Goal: Task Accomplishment & Management: Complete application form

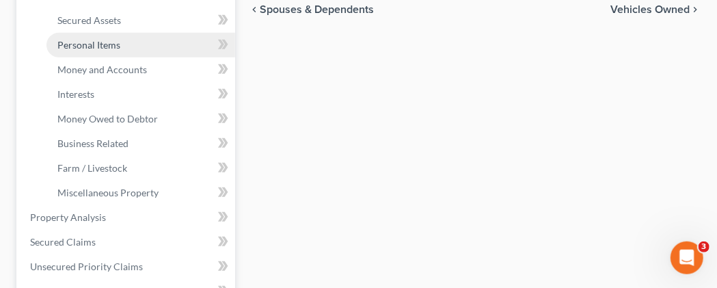
scroll to position [284, 0]
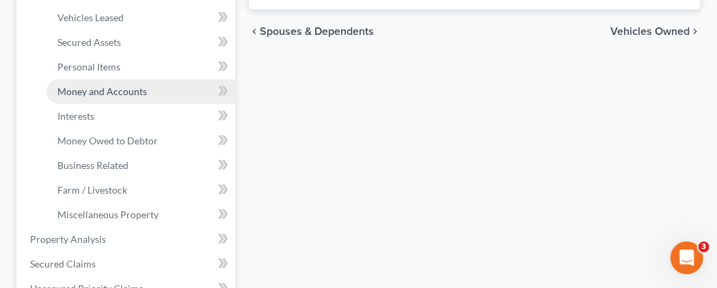
click at [122, 97] on span "Money and Accounts" at bounding box center [101, 91] width 89 height 12
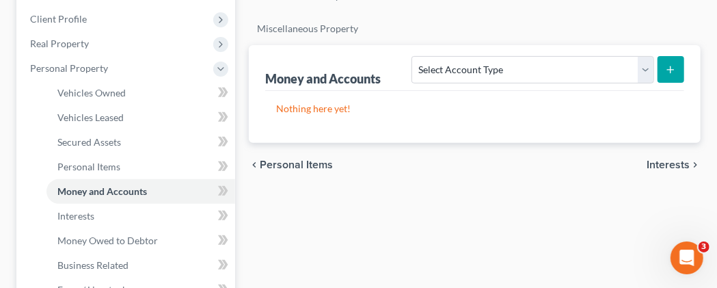
scroll to position [213, 0]
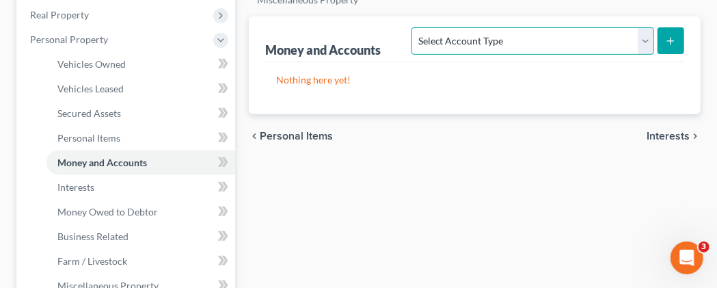
click at [411, 27] on select "Select Account Type Brokerage Cash on Hand Certificates of Deposit Checking Acc…" at bounding box center [532, 40] width 242 height 27
select select "checking"
click option "Checking Account" at bounding box center [0, 0] width 0 height 0
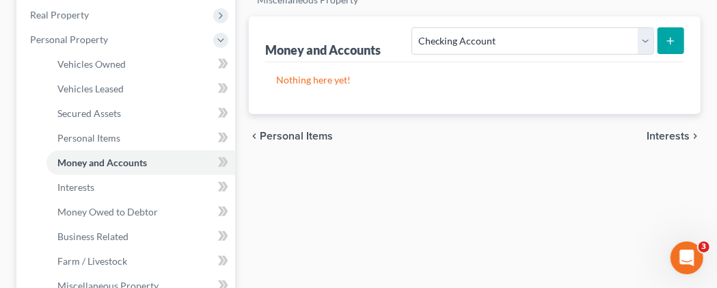
click at [676, 54] on button "submit" at bounding box center [670, 40] width 27 height 27
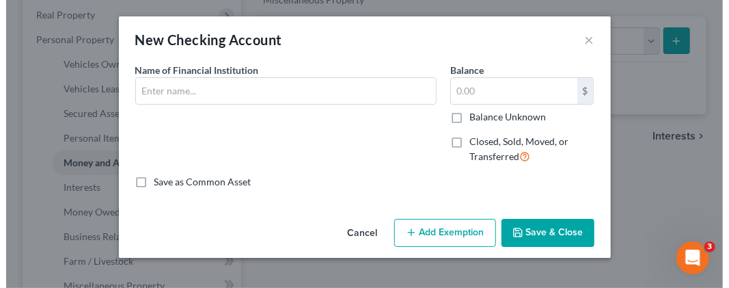
scroll to position [189, 0]
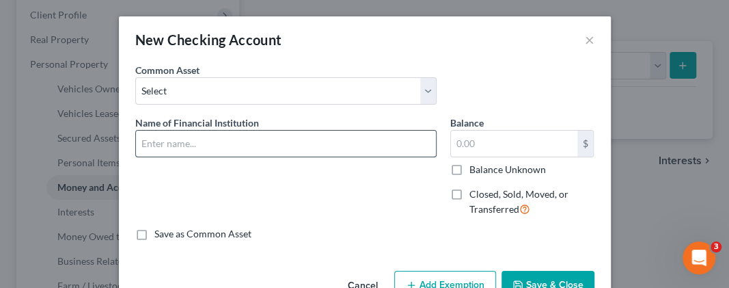
click at [348, 150] on input "text" at bounding box center [286, 143] width 300 height 26
type input "[GEOGRAPHIC_DATA][US_STATE] CU 9918"
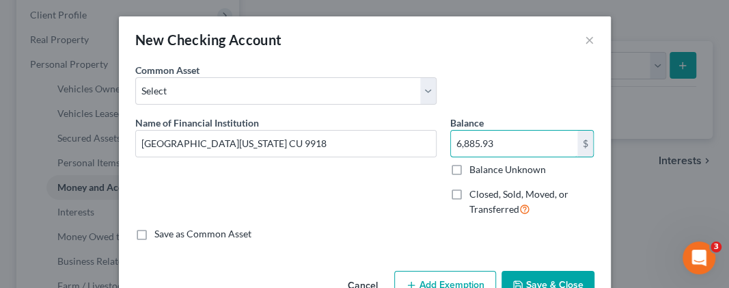
type input "6,885.93"
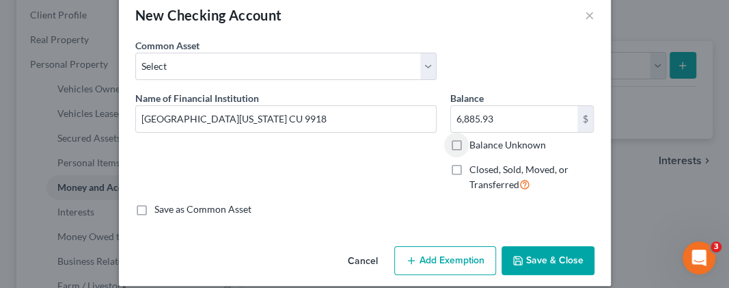
scroll to position [38, 0]
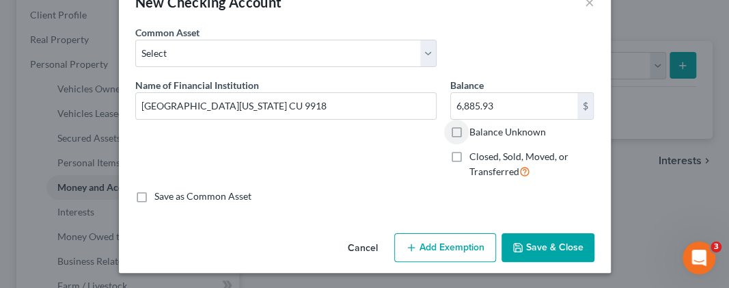
click at [531, 244] on button "Save & Close" at bounding box center [547, 247] width 93 height 29
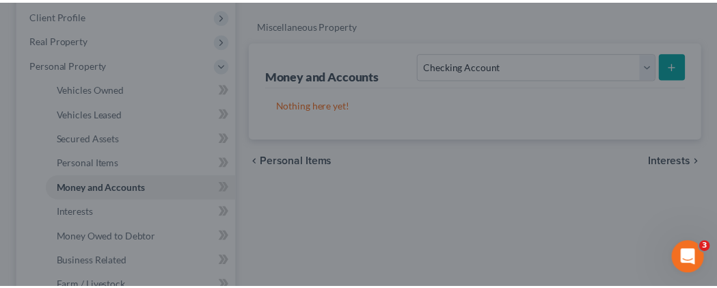
scroll to position [213, 0]
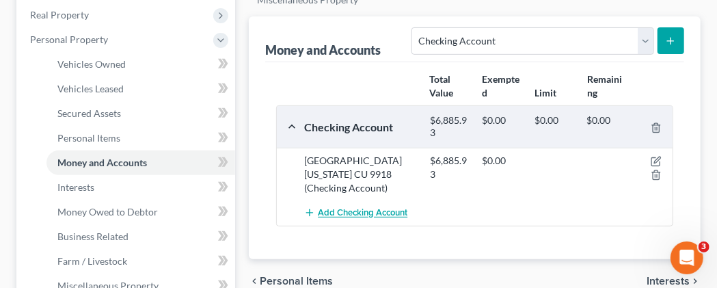
click at [351, 219] on span "Add Checking Account" at bounding box center [362, 213] width 89 height 11
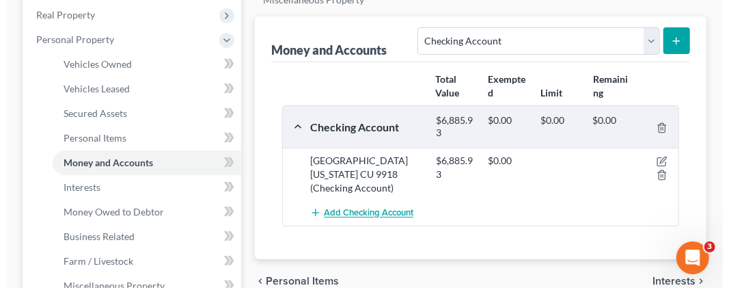
scroll to position [189, 0]
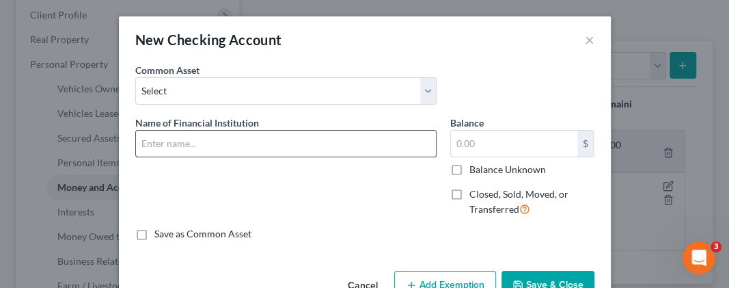
click at [352, 137] on input "text" at bounding box center [286, 143] width 300 height 26
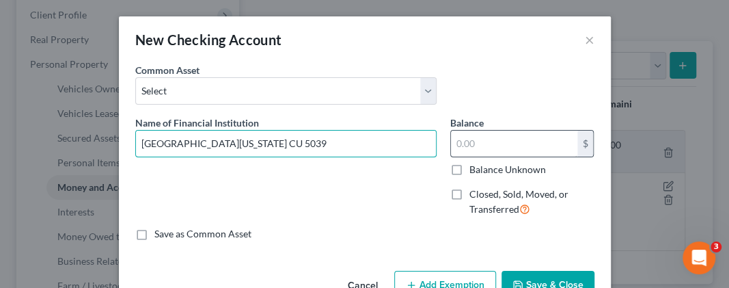
type input "[GEOGRAPHIC_DATA][US_STATE] CU 5039"
click at [473, 135] on input "text" at bounding box center [514, 143] width 126 height 26
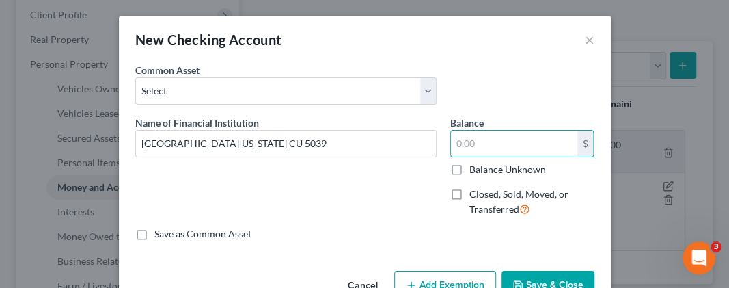
click at [469, 165] on label "Balance Unknown" at bounding box center [507, 170] width 77 height 14
click at [475, 165] on input "Balance Unknown" at bounding box center [479, 167] width 9 height 9
checkbox input "true"
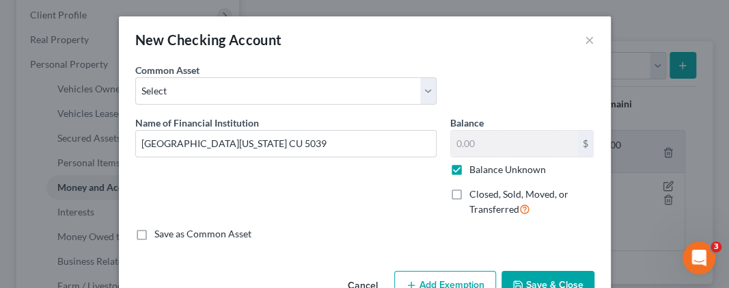
type input "0.00"
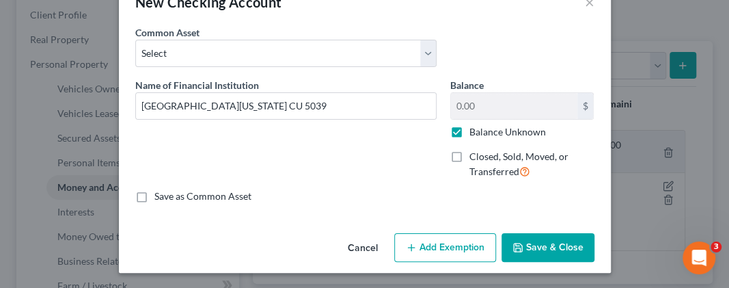
click at [521, 247] on button "Save & Close" at bounding box center [547, 247] width 93 height 29
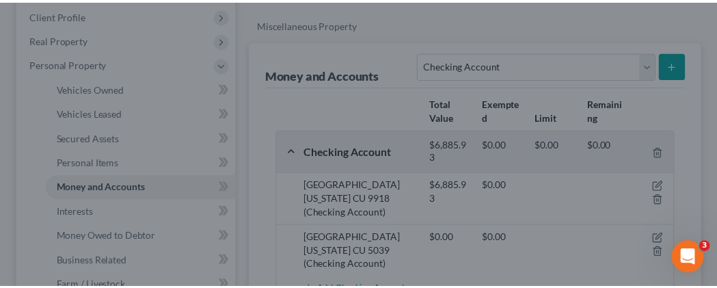
scroll to position [213, 0]
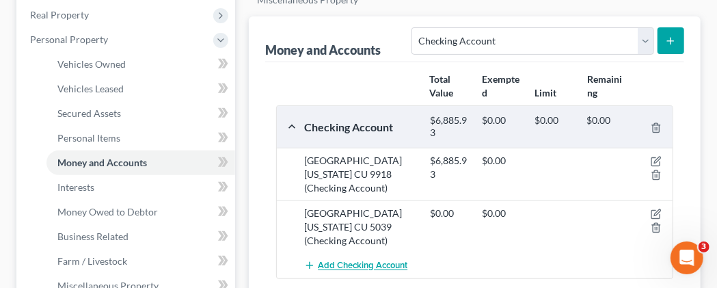
click at [371, 264] on span "Add Checking Account" at bounding box center [362, 265] width 89 height 11
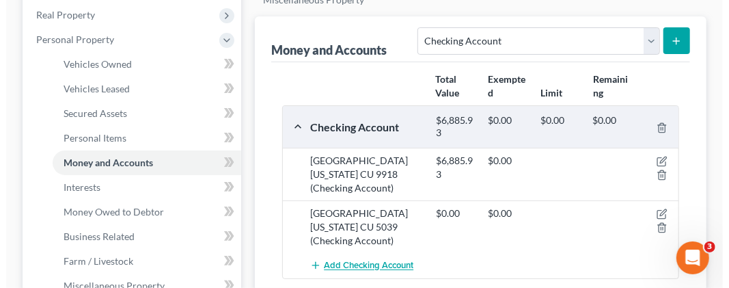
scroll to position [189, 0]
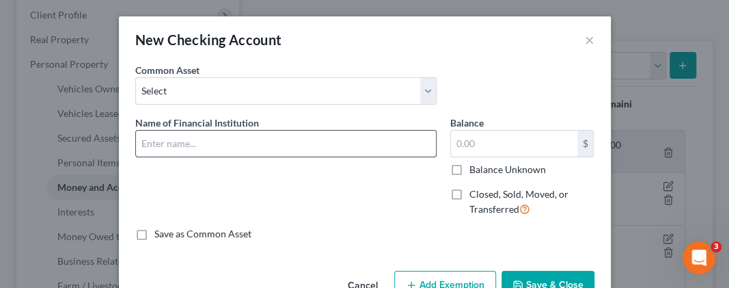
click at [237, 141] on input "text" at bounding box center [286, 143] width 300 height 26
type input "[GEOGRAPHIC_DATA][US_STATE] 4755"
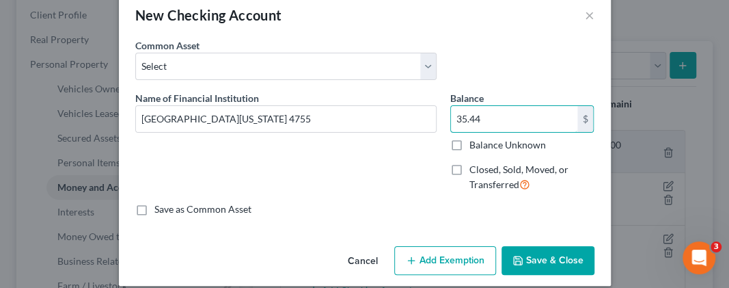
scroll to position [38, 0]
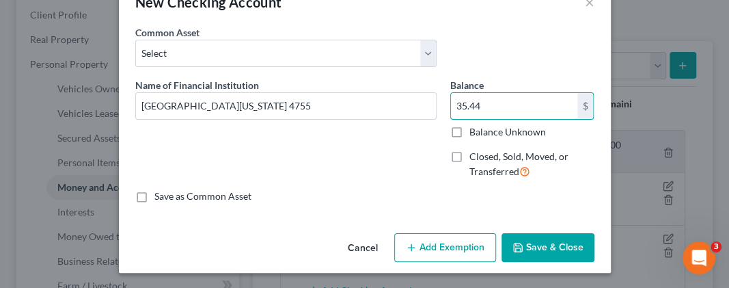
type input "35.44"
click at [542, 240] on button "Save & Close" at bounding box center [547, 247] width 93 height 29
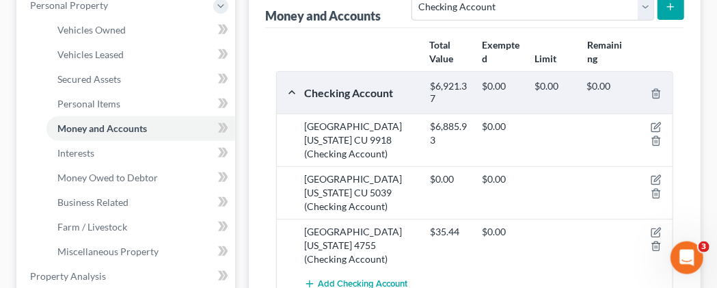
scroll to position [284, 0]
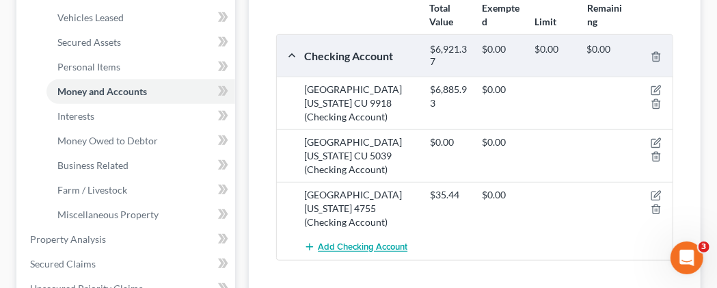
click at [351, 242] on span "Add Checking Account" at bounding box center [362, 247] width 89 height 11
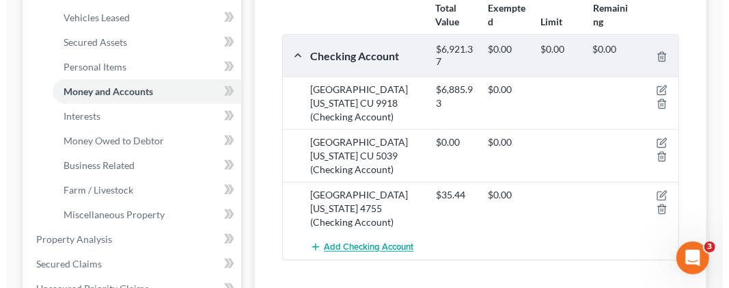
scroll to position [260, 0]
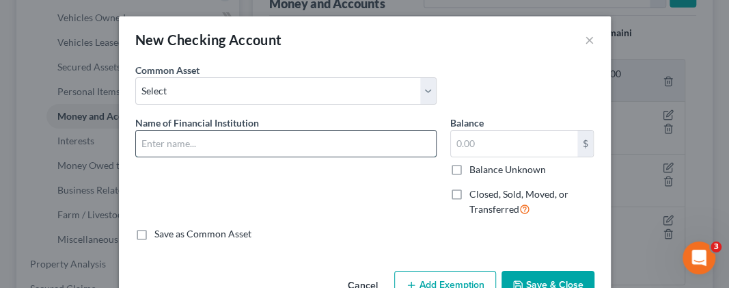
click at [206, 140] on input "text" at bounding box center [286, 143] width 300 height 26
click at [423, 148] on input "text" at bounding box center [286, 143] width 300 height 26
click at [169, 142] on input "text" at bounding box center [286, 143] width 300 height 26
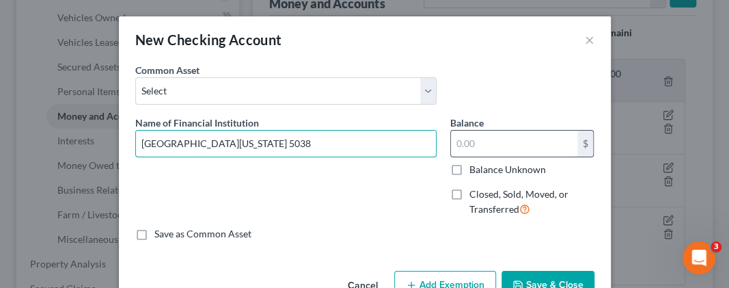
type input "[GEOGRAPHIC_DATA][US_STATE] 5038"
click at [461, 143] on input "text" at bounding box center [514, 143] width 126 height 26
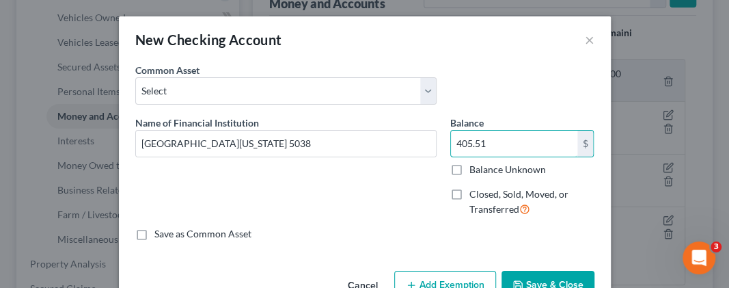
type input "405.51"
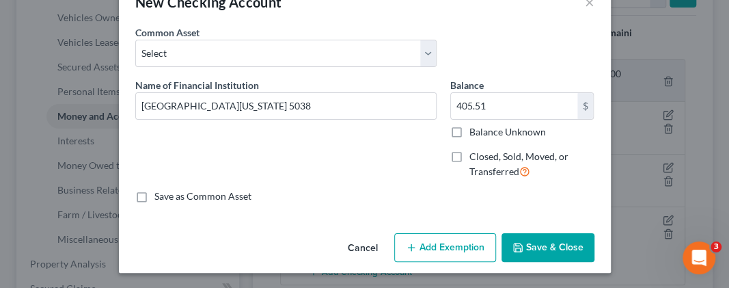
click at [521, 242] on button "Save & Close" at bounding box center [547, 247] width 93 height 29
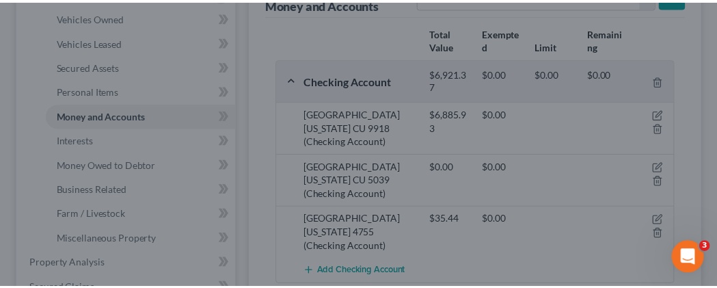
scroll to position [284, 0]
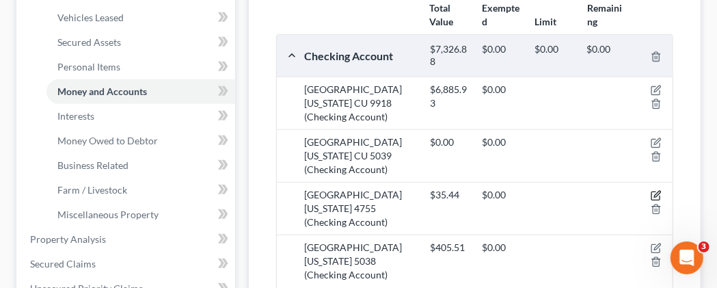
click at [654, 193] on icon "button" at bounding box center [657, 194] width 6 height 6
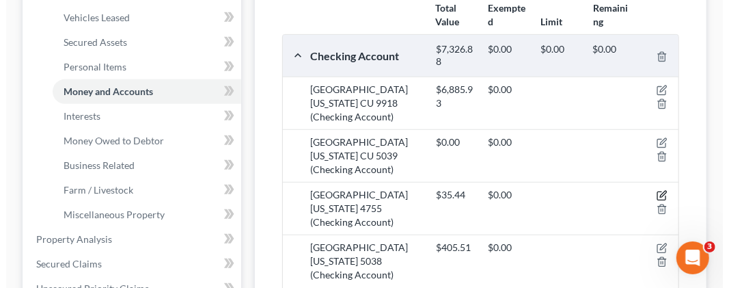
scroll to position [260, 0]
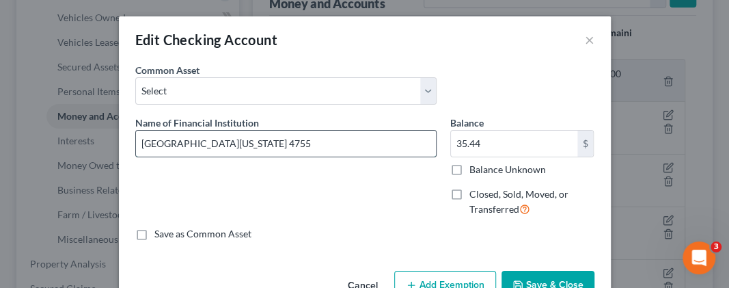
click at [202, 143] on input "[GEOGRAPHIC_DATA][US_STATE] 4755" at bounding box center [286, 143] width 300 height 26
type input "[GEOGRAPHIC_DATA][US_STATE] CU 4755"
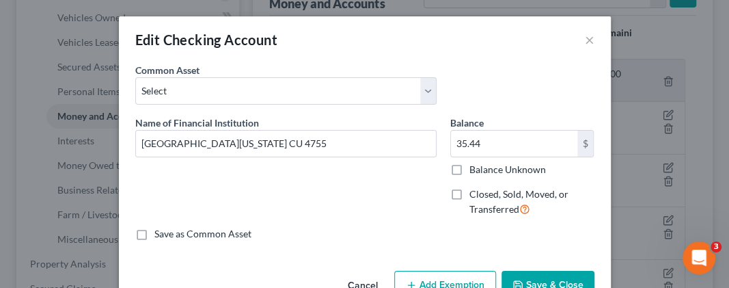
click at [542, 278] on button "Save & Close" at bounding box center [547, 284] width 93 height 29
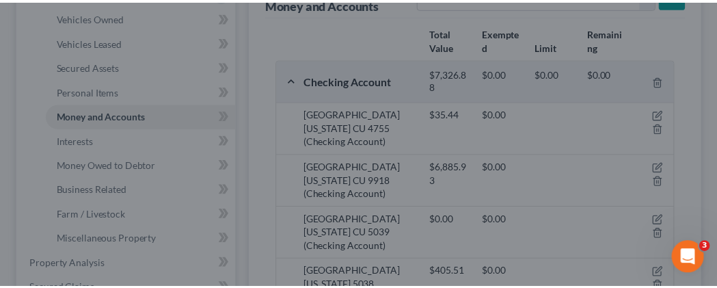
scroll to position [284, 0]
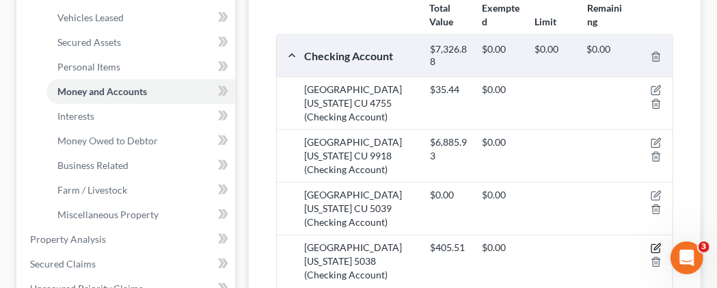
click at [660, 242] on icon "button" at bounding box center [655, 247] width 11 height 11
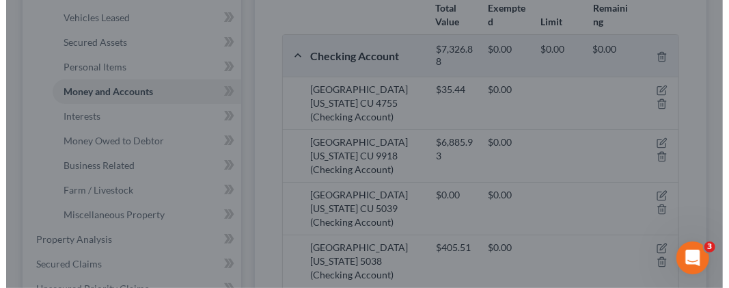
scroll to position [260, 0]
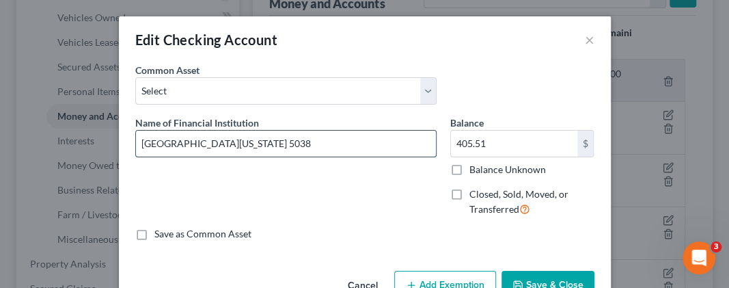
click at [196, 141] on input "[GEOGRAPHIC_DATA][US_STATE] 5038" at bounding box center [286, 143] width 300 height 26
type input "[GEOGRAPHIC_DATA][US_STATE] CU 5038"
click at [539, 273] on button "Save & Close" at bounding box center [547, 284] width 93 height 29
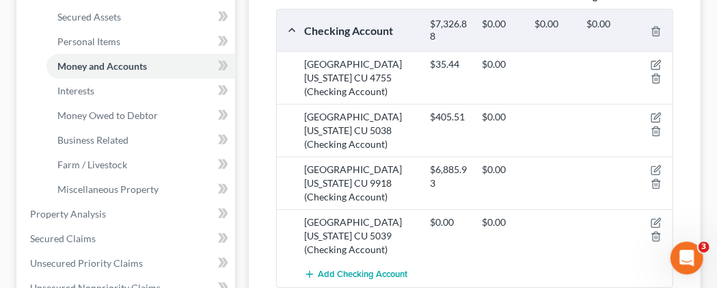
scroll to position [284, 0]
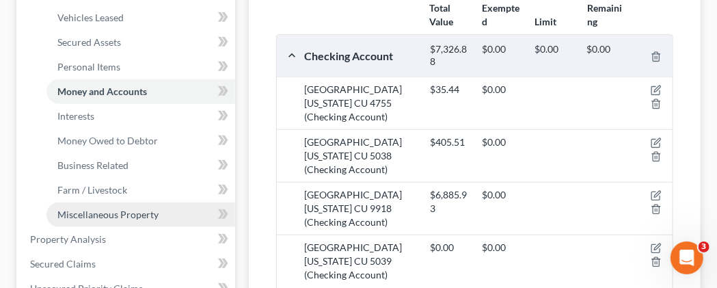
click at [145, 220] on span "Miscellaneous Property" at bounding box center [107, 214] width 101 height 12
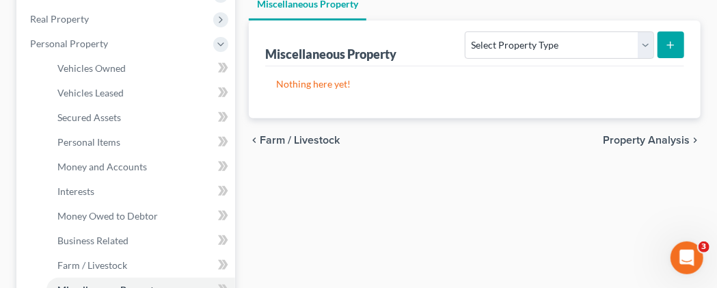
scroll to position [213, 0]
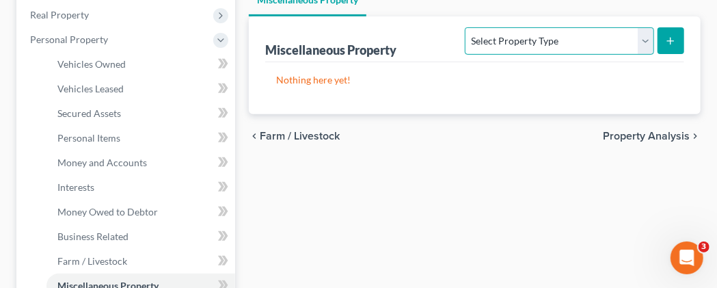
click at [464, 27] on select "Select Property Type Assigned for Creditor Benefit [DATE] Holding for Another N…" at bounding box center [558, 40] width 189 height 27
click at [111, 143] on span "Personal Items" at bounding box center [88, 138] width 63 height 12
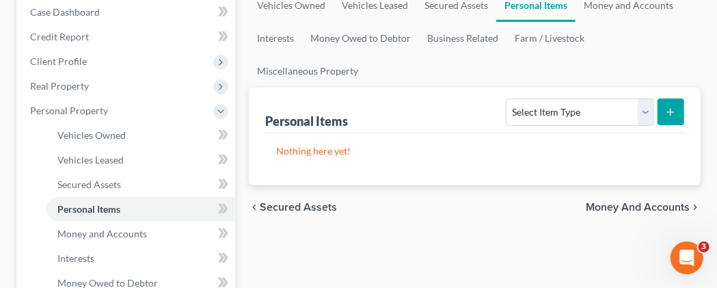
scroll to position [213, 0]
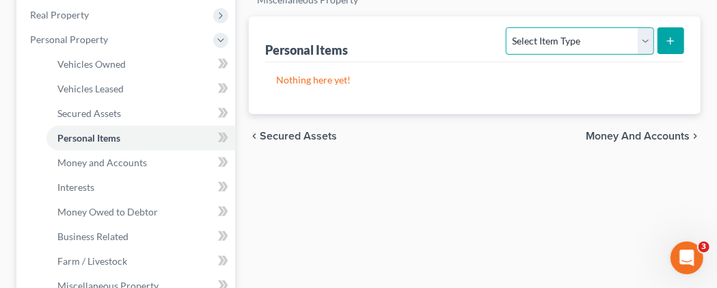
click at [505, 27] on select "Select Item Type Clothing Collectibles Of Value Electronics Firearms Household …" at bounding box center [579, 40] width 148 height 27
click at [74, 193] on span "Interests" at bounding box center [75, 187] width 37 height 12
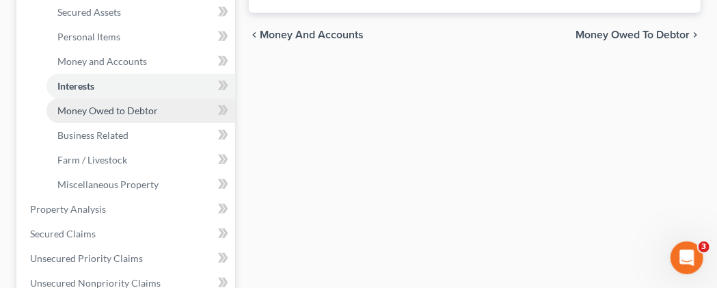
scroll to position [355, 0]
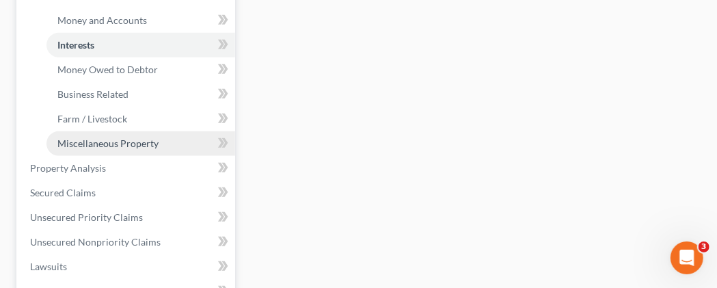
click at [130, 149] on span "Miscellaneous Property" at bounding box center [107, 143] width 101 height 12
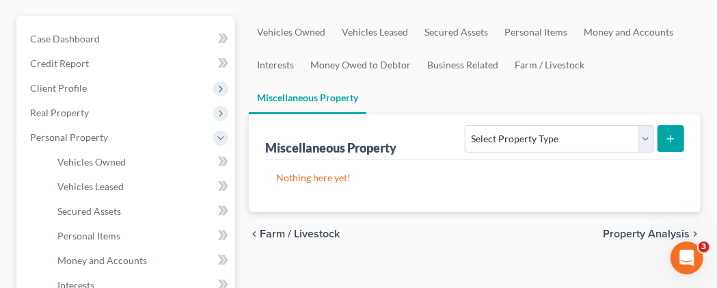
scroll to position [142, 0]
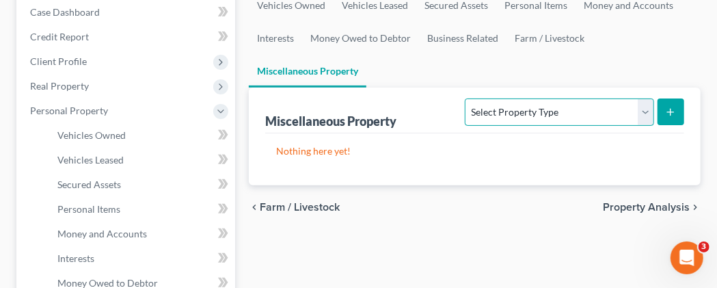
click at [464, 98] on select "Select Property Type Assigned for Creditor Benefit [DATE] Holding for Another N…" at bounding box center [558, 111] width 189 height 27
select select "not_yet_listed"
click option "Not Yet Listed" at bounding box center [0, 0] width 0 height 0
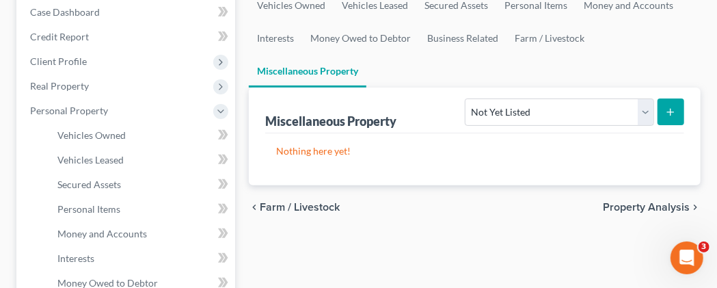
click at [667, 117] on icon "submit" at bounding box center [670, 112] width 11 height 11
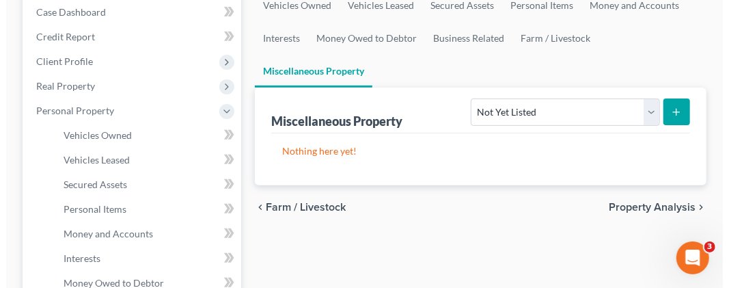
scroll to position [117, 0]
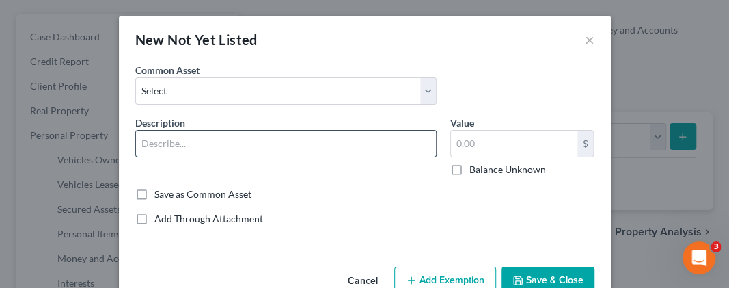
click at [212, 139] on input "text" at bounding box center [286, 143] width 300 height 26
type input "P"
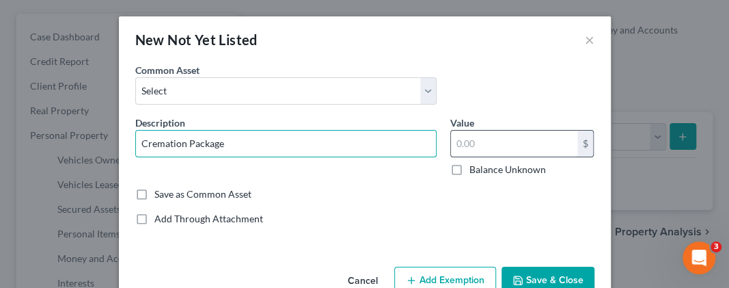
type input "Cremation Package"
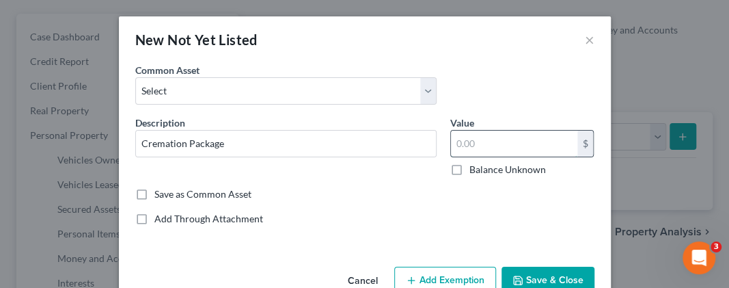
click at [460, 139] on input "text" at bounding box center [514, 143] width 126 height 26
type input "1,867"
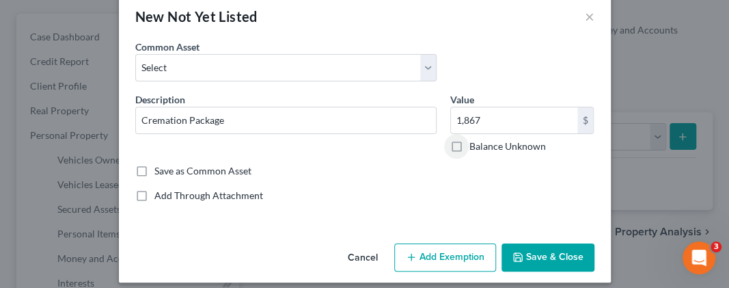
scroll to position [33, 0]
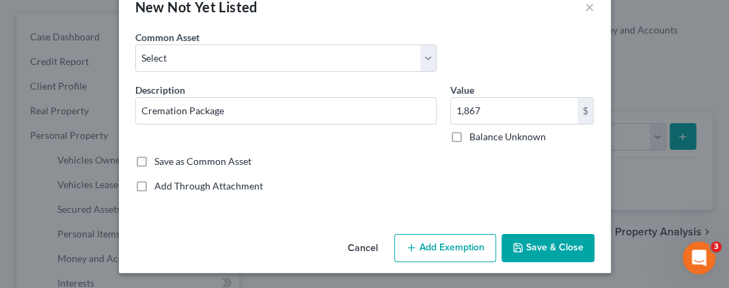
click at [525, 244] on button "Save & Close" at bounding box center [547, 248] width 93 height 29
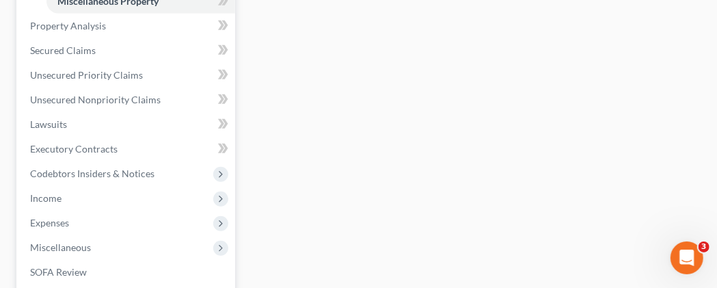
scroll to position [568, 0]
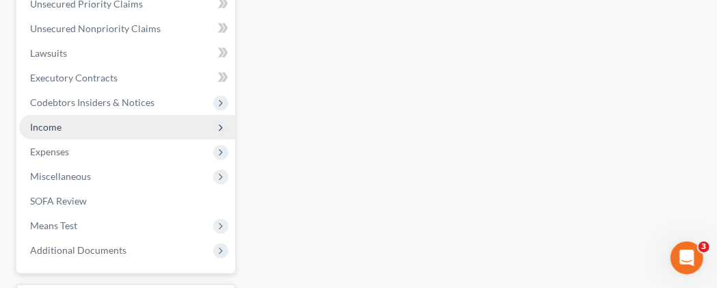
click at [217, 133] on icon at bounding box center [220, 127] width 11 height 11
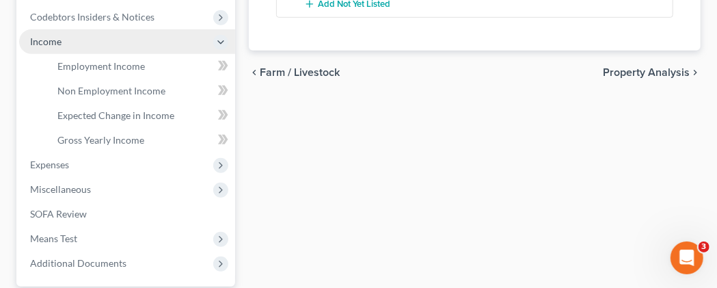
scroll to position [322, 0]
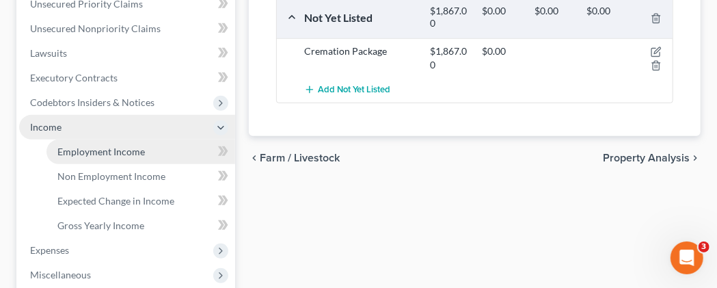
click at [129, 157] on span "Employment Income" at bounding box center [100, 151] width 87 height 12
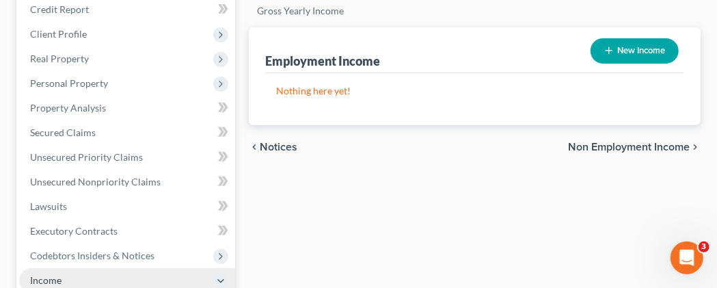
scroll to position [71, 0]
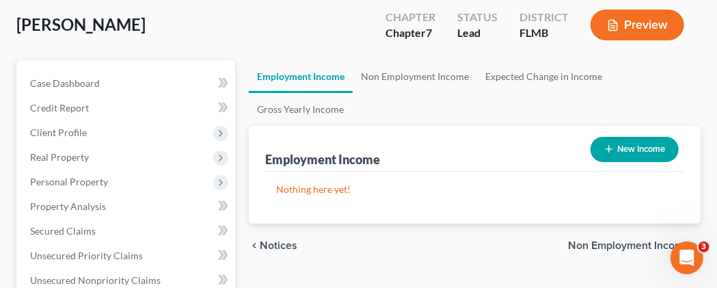
click at [626, 162] on button "New Income" at bounding box center [634, 149] width 88 height 25
select select "0"
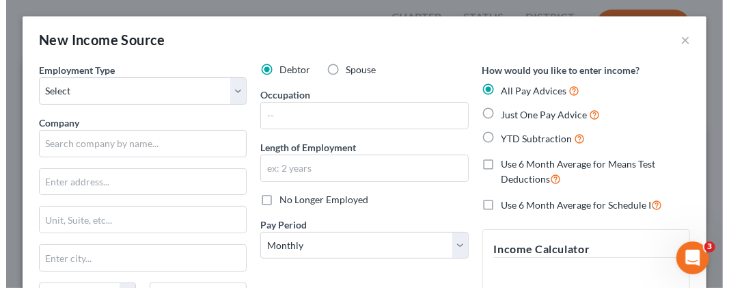
scroll to position [74, 0]
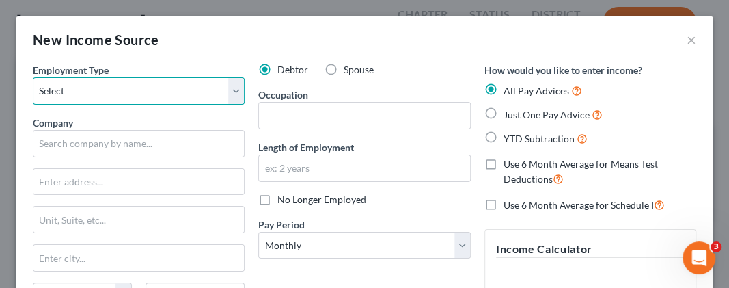
click at [33, 77] on select "Select Full or [DEMOGRAPHIC_DATA] Employment Self Employment" at bounding box center [139, 90] width 212 height 27
select select "0"
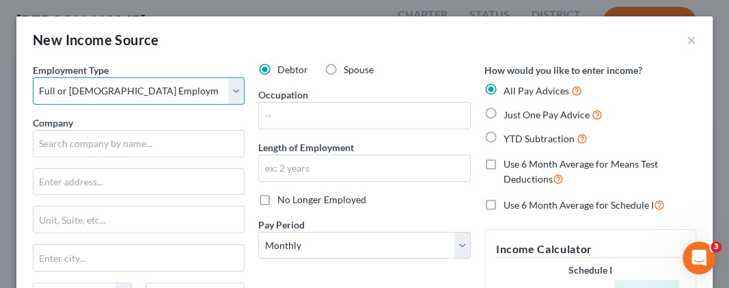
click option "Full or [DEMOGRAPHIC_DATA] Employment" at bounding box center [0, 0] width 0 height 0
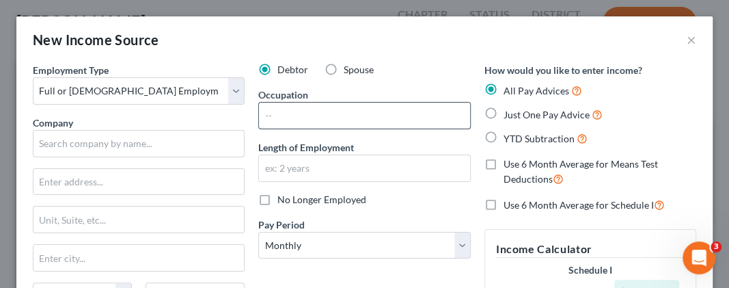
click at [275, 117] on input "text" at bounding box center [364, 115] width 210 height 26
type input "Realtor"
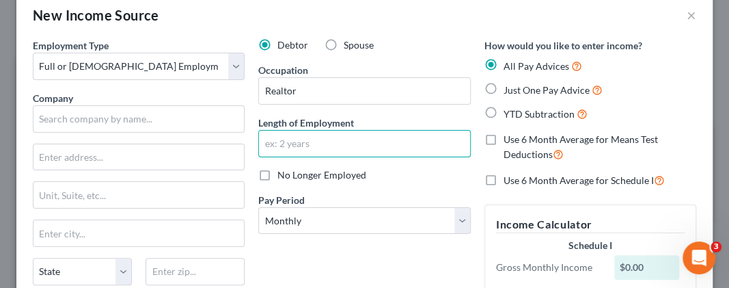
scroll to position [0, 0]
